Goal: Task Accomplishment & Management: Manage account settings

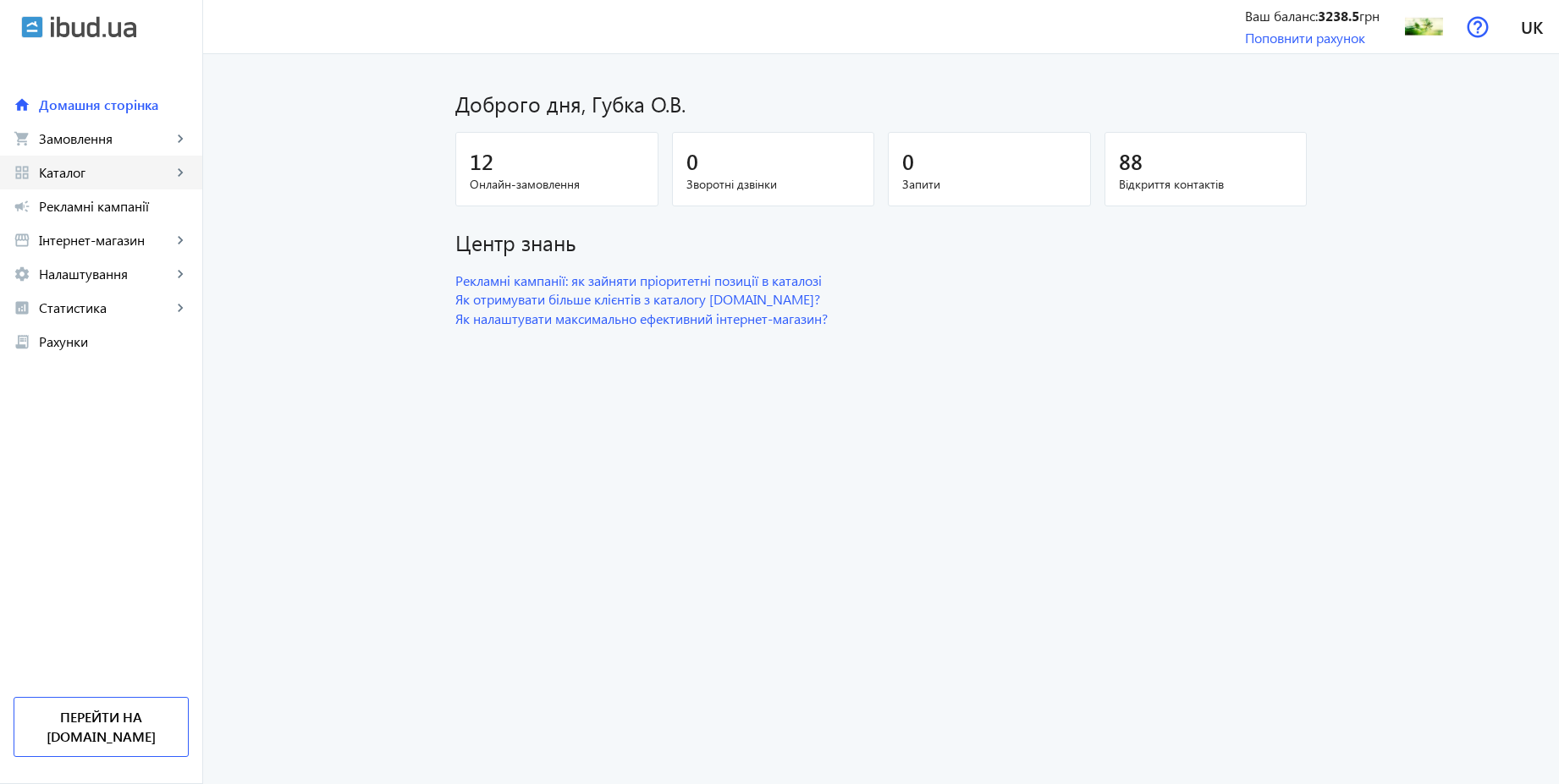
click at [76, 177] on span "Каталог" at bounding box center [105, 172] width 133 height 17
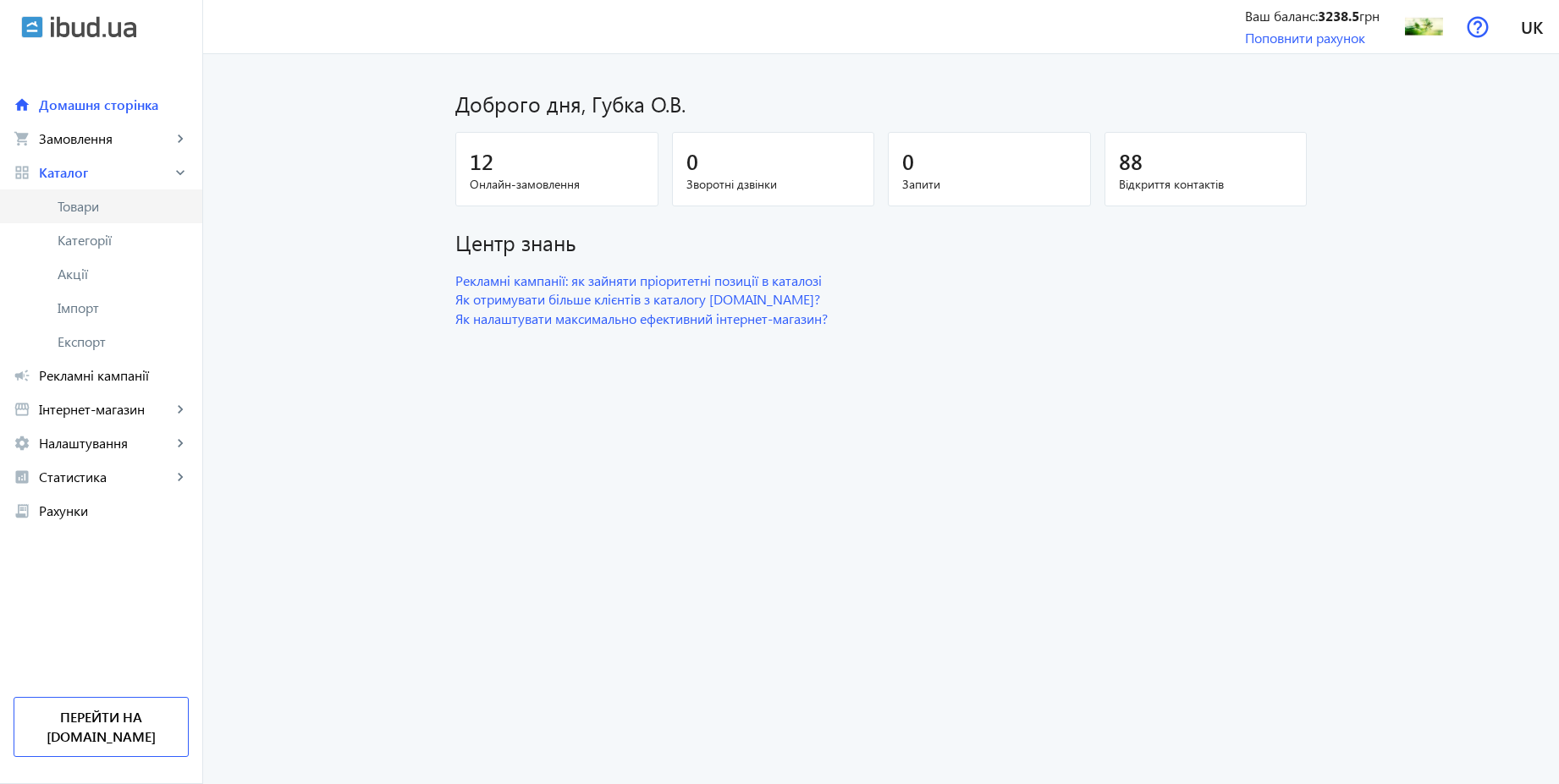
click at [78, 207] on span "Товари" at bounding box center [123, 206] width 131 height 17
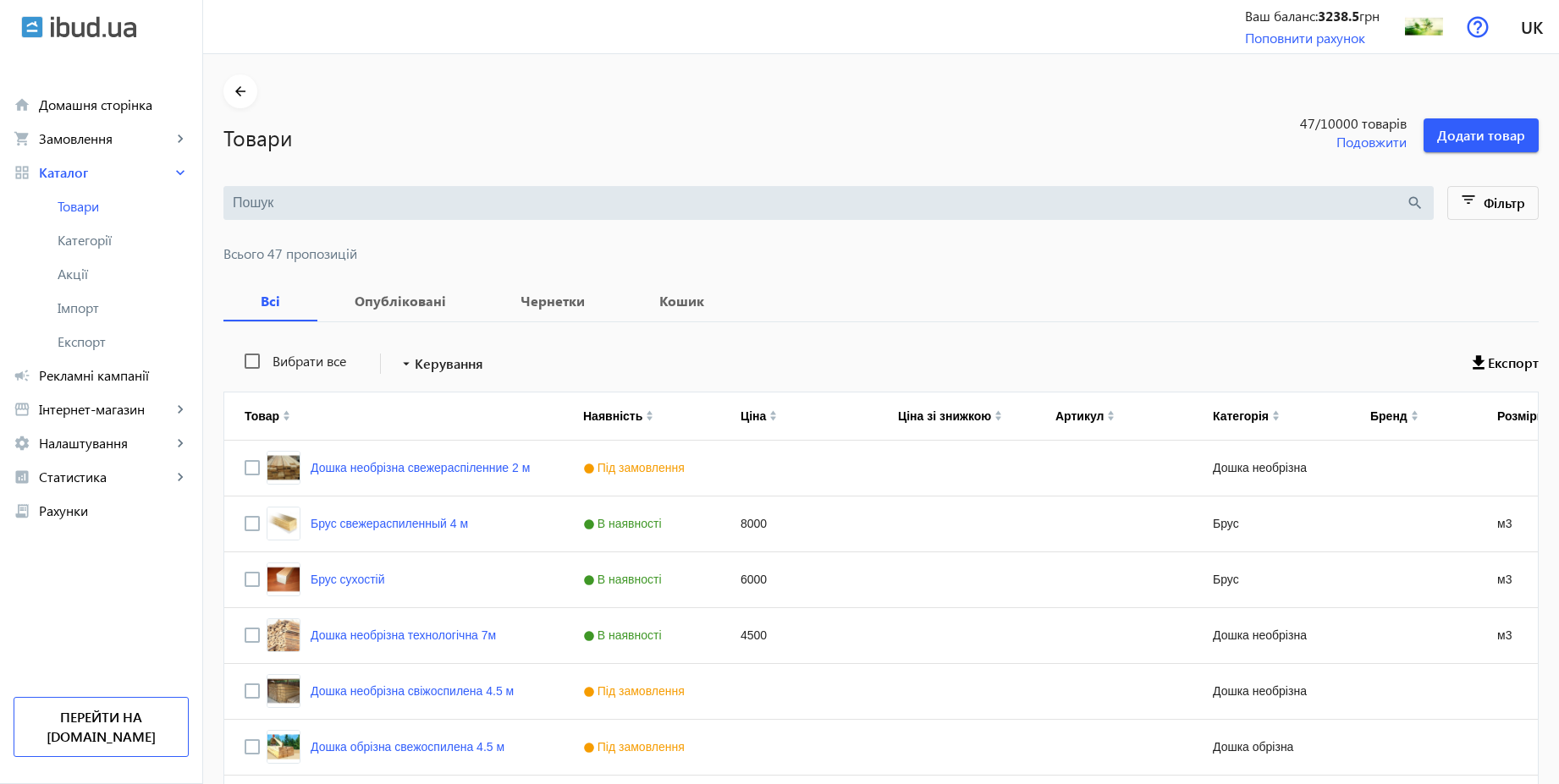
click at [610, 203] on input "search" at bounding box center [819, 202] width 1173 height 19
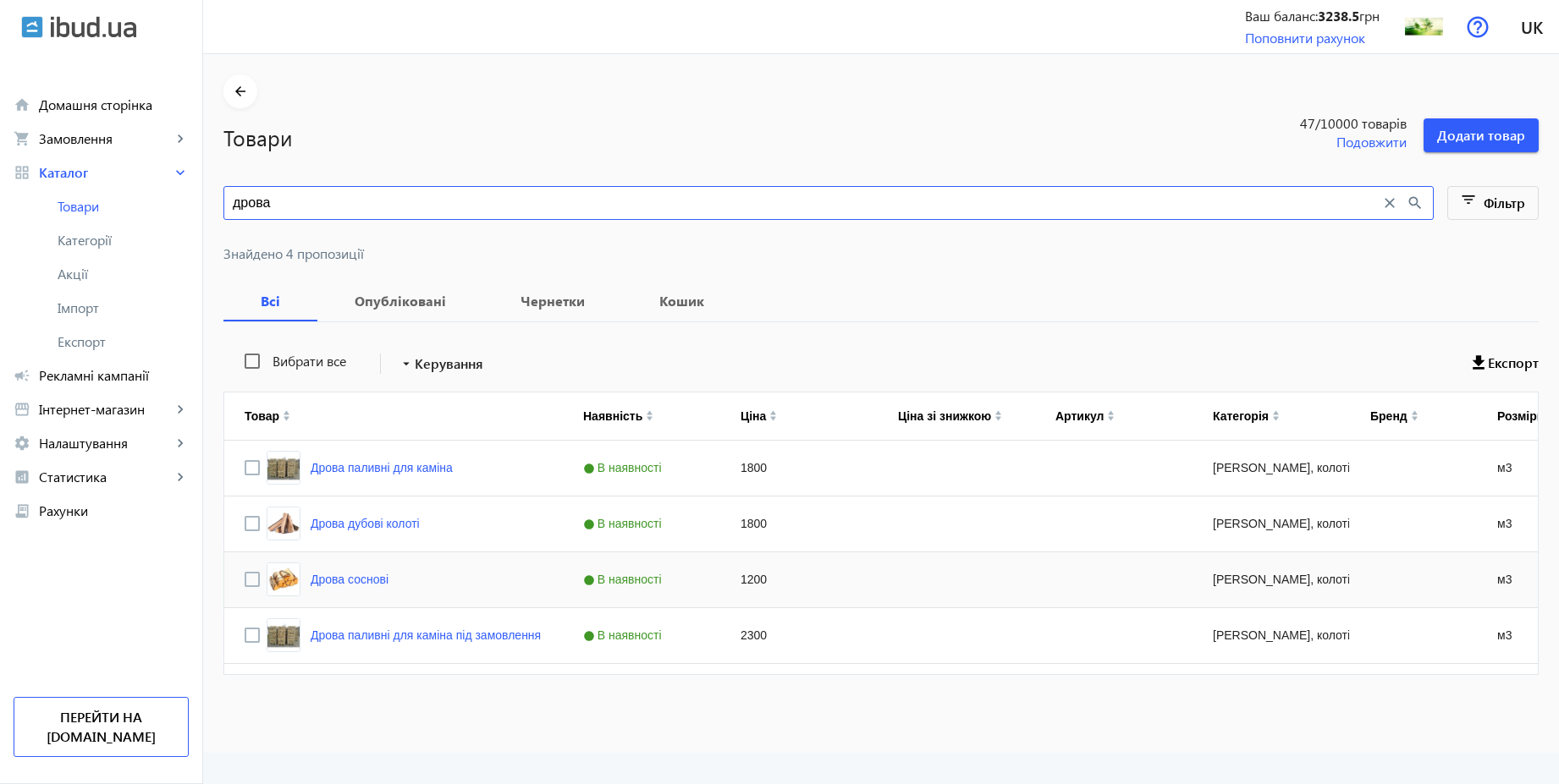
type input "дрова"
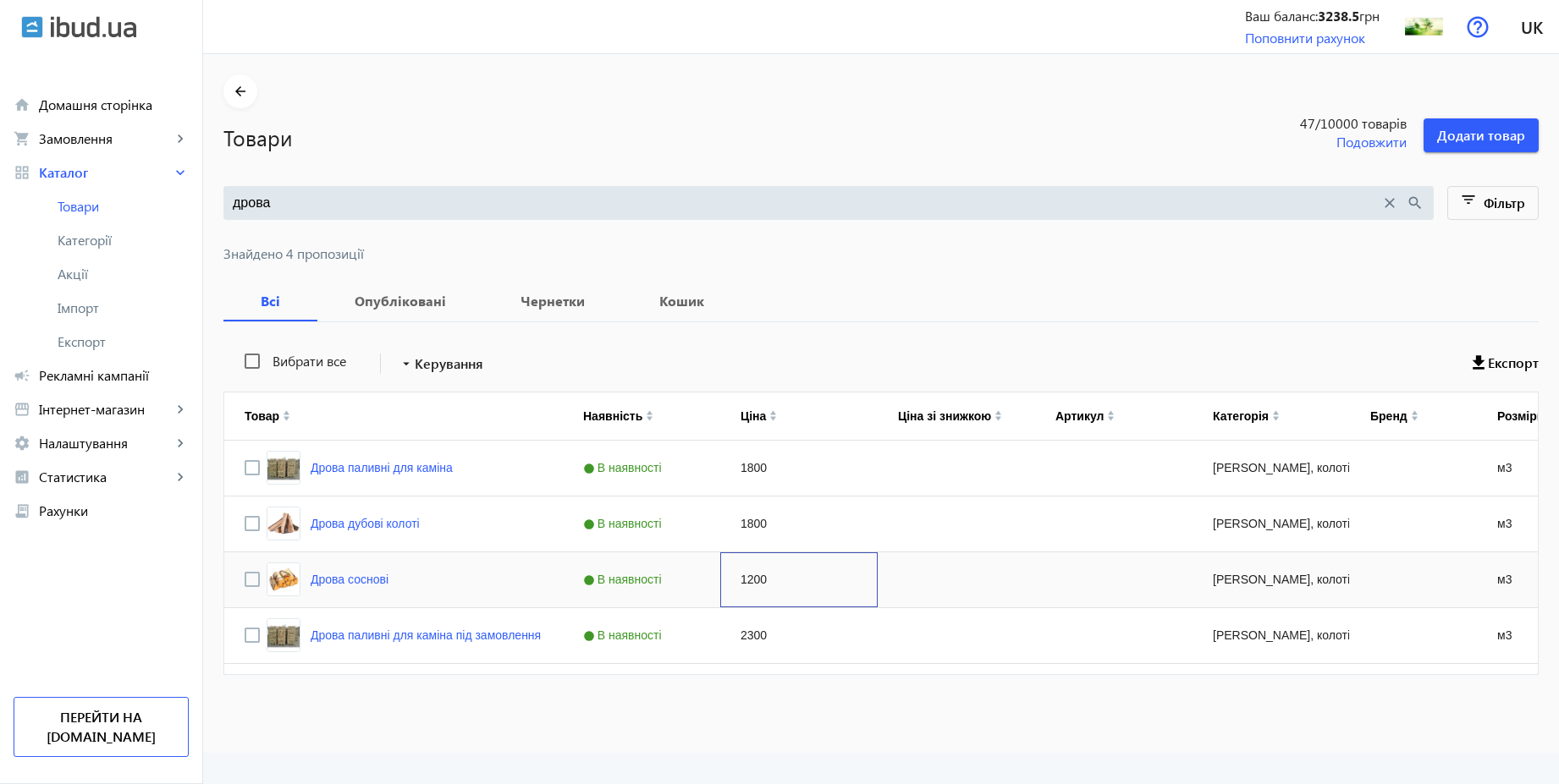
click at [742, 582] on div "1200" at bounding box center [799, 580] width 157 height 55
type input "1500"
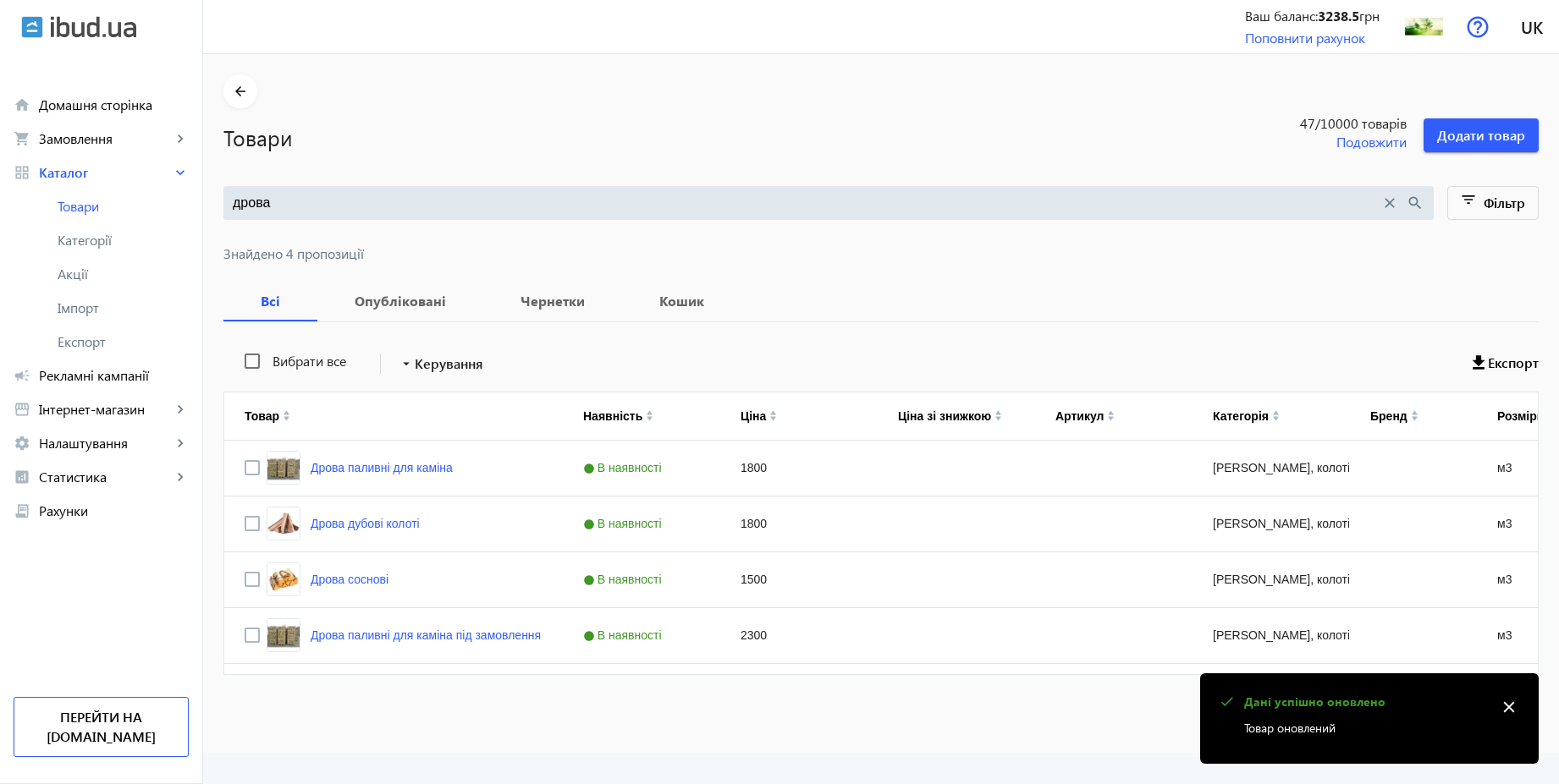
click at [864, 356] on div "Вибрати все arrow_drop_down Керування Експорт" at bounding box center [881, 363] width 1315 height 42
click at [1512, 714] on mat-icon "close" at bounding box center [1509, 707] width 25 height 25
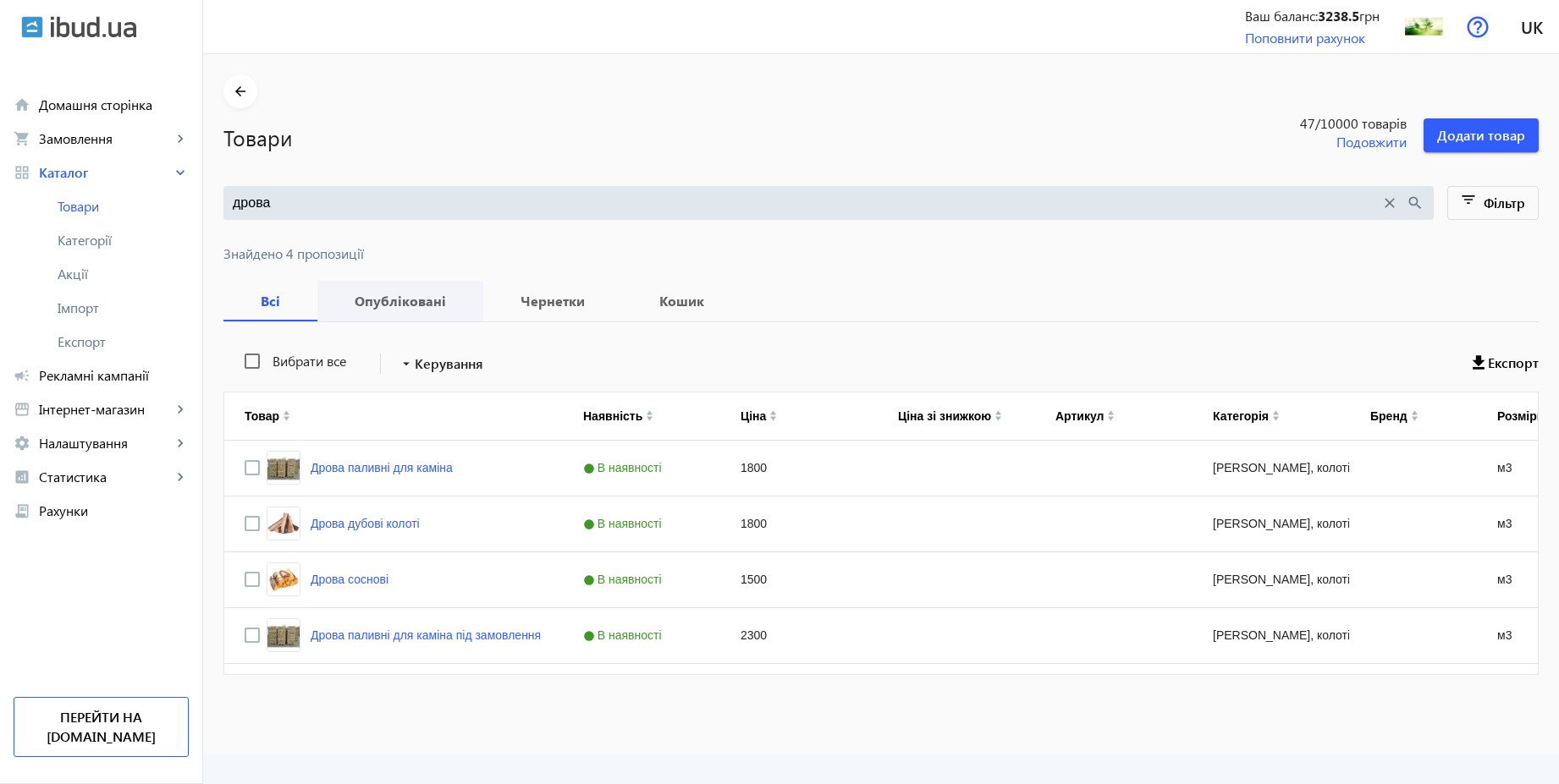
click at [380, 310] on span "Опубліковані" at bounding box center [401, 301] width 125 height 41
click at [262, 298] on b "Всі" at bounding box center [270, 301] width 54 height 13
click at [74, 136] on span "Замовлення" at bounding box center [105, 138] width 133 height 17
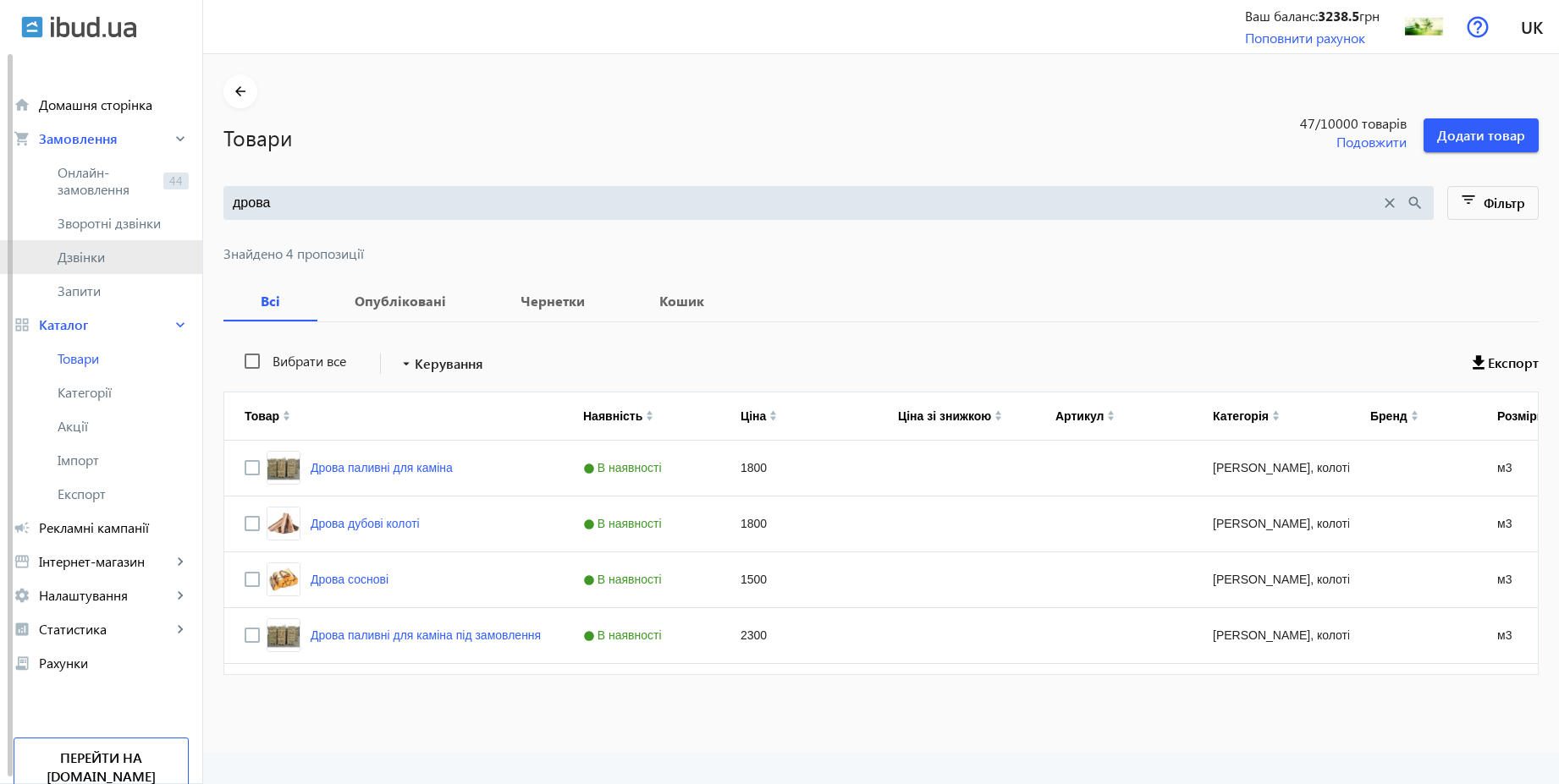
click at [87, 264] on span "Дзвінки" at bounding box center [123, 257] width 131 height 17
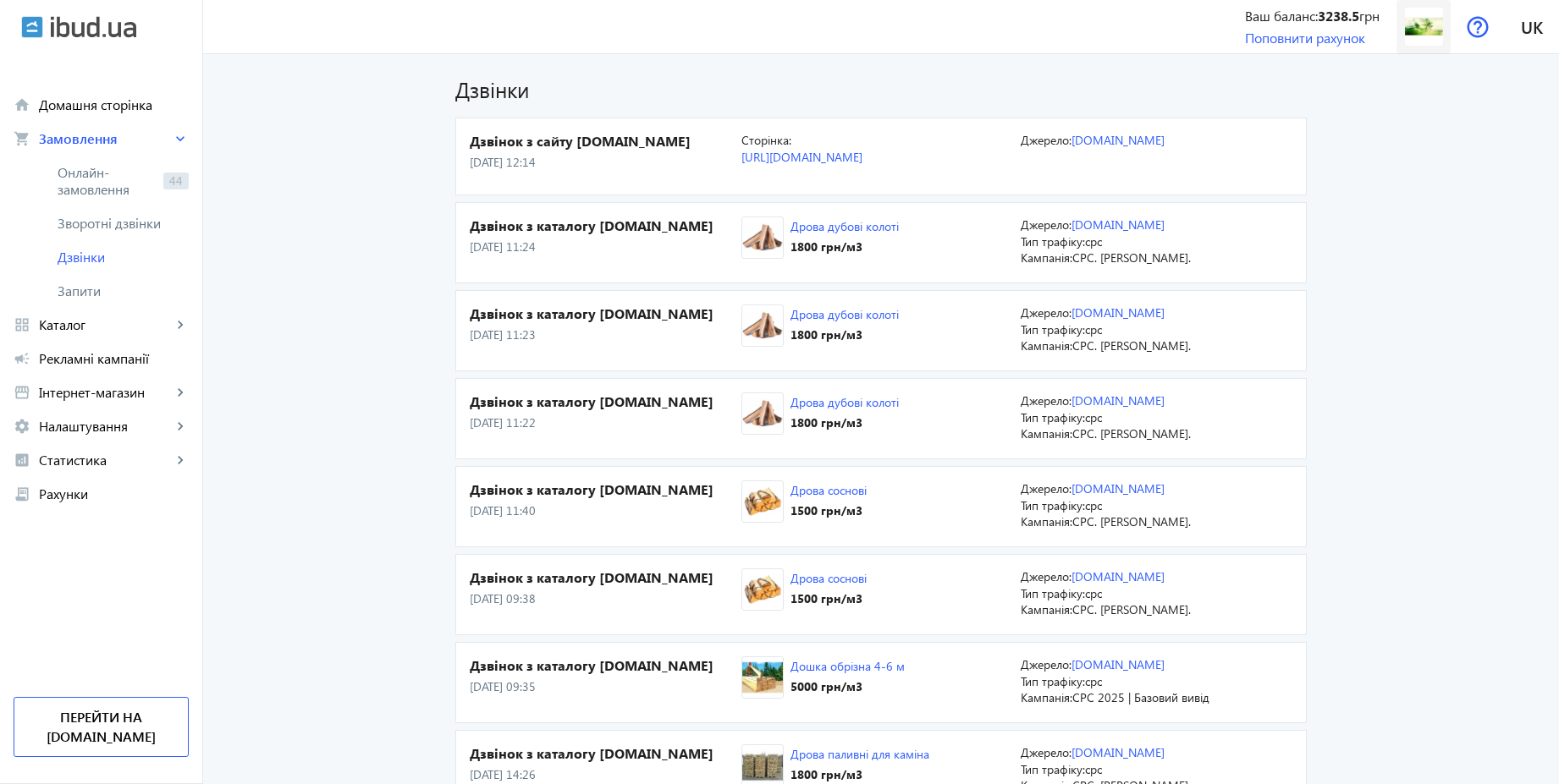
click at [1426, 37] on img at bounding box center [1424, 27] width 38 height 38
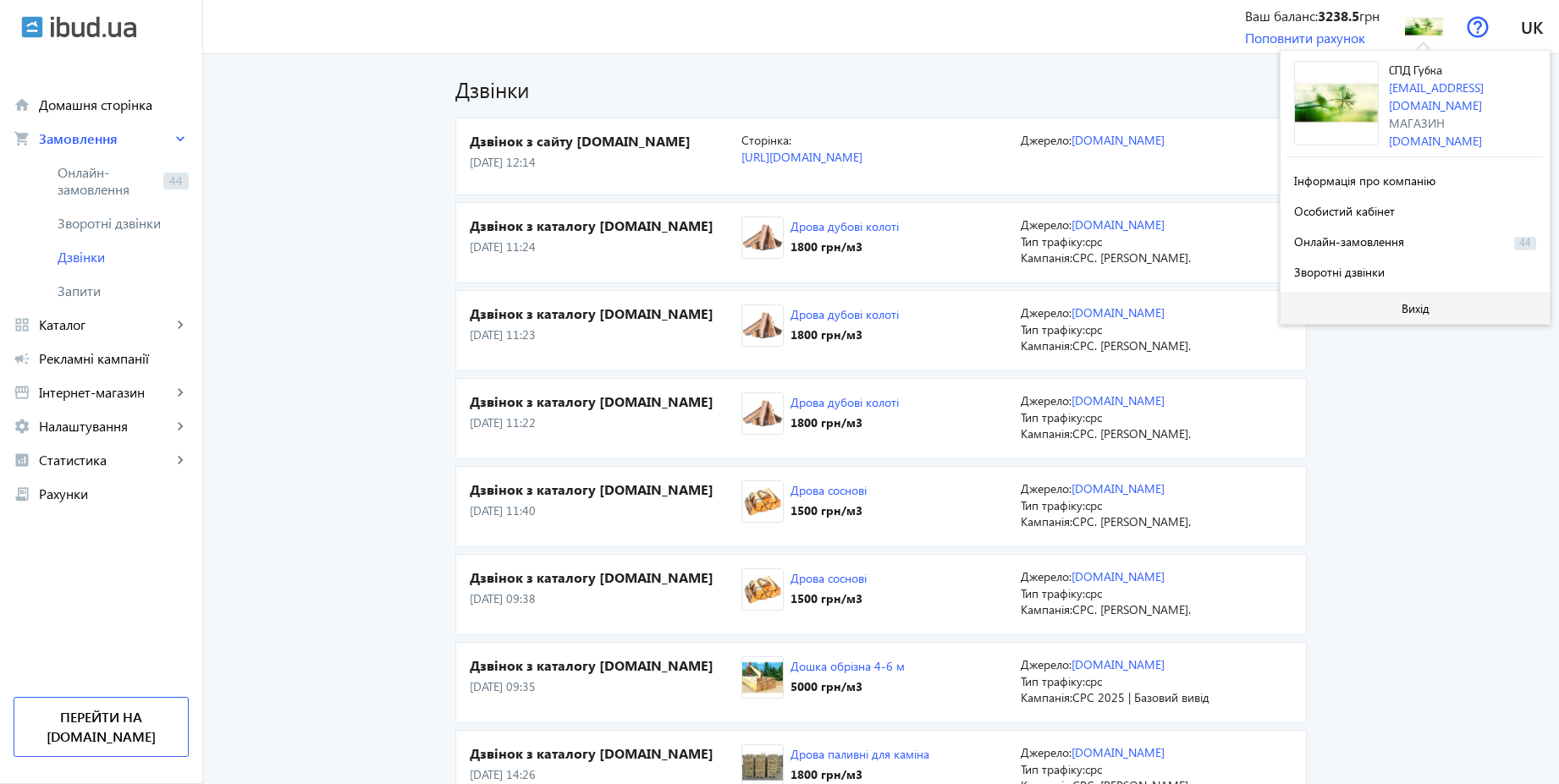
click at [1414, 302] on span "Вихід" at bounding box center [1415, 309] width 28 height 13
